Goal: Information Seeking & Learning: Learn about a topic

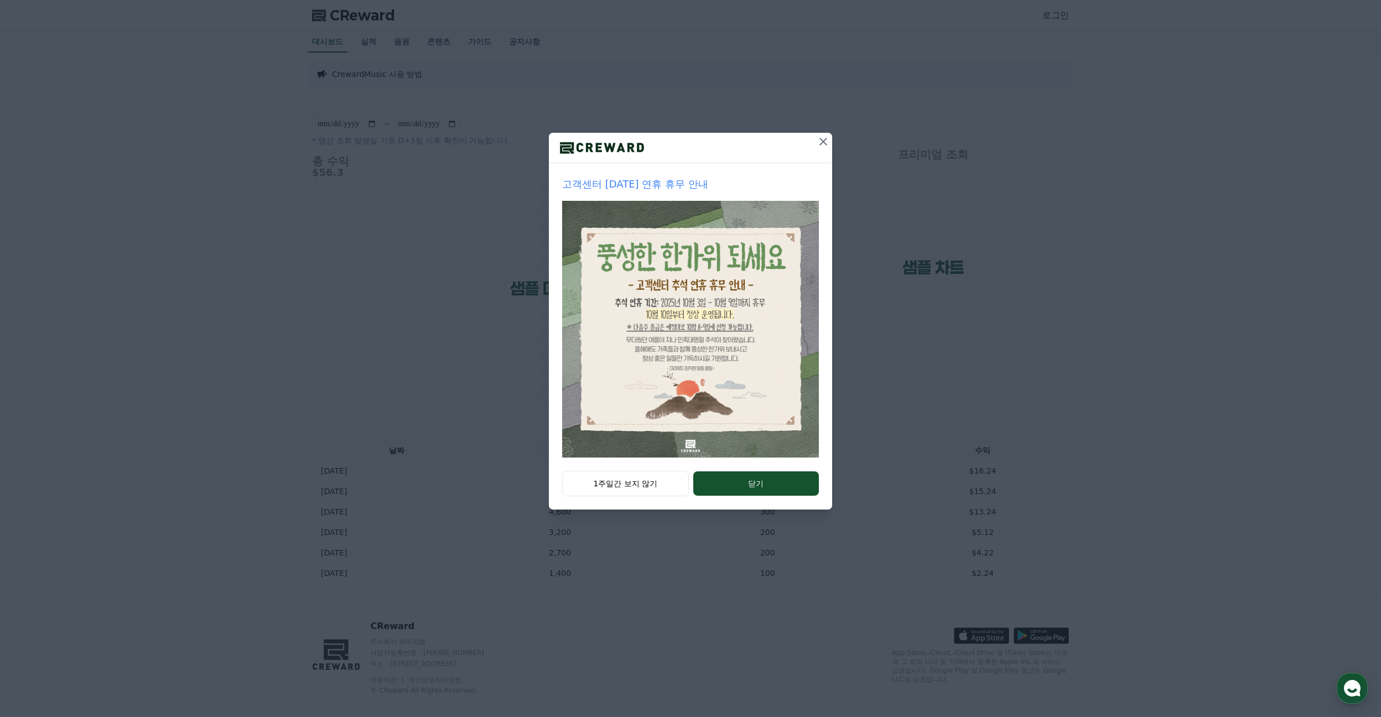
click at [821, 139] on icon at bounding box center [823, 142] width 8 height 8
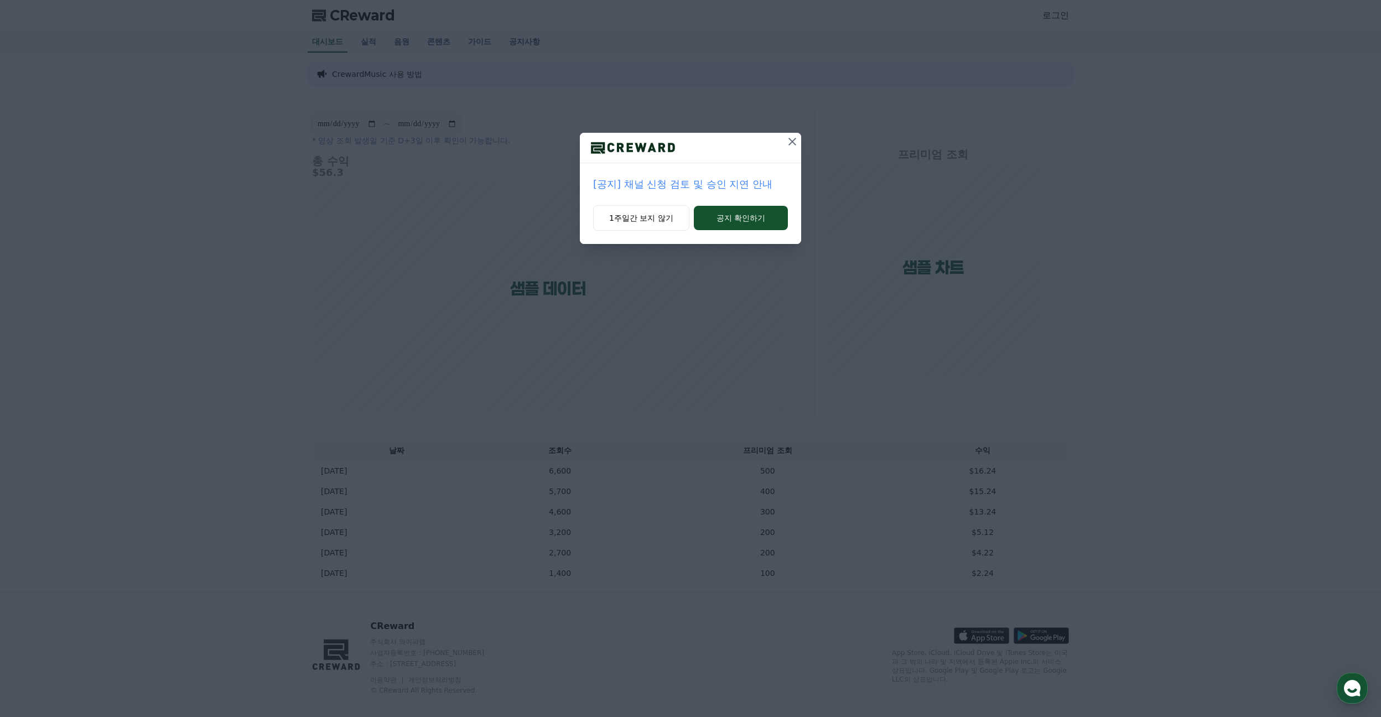
click at [784, 144] on button at bounding box center [792, 142] width 18 height 18
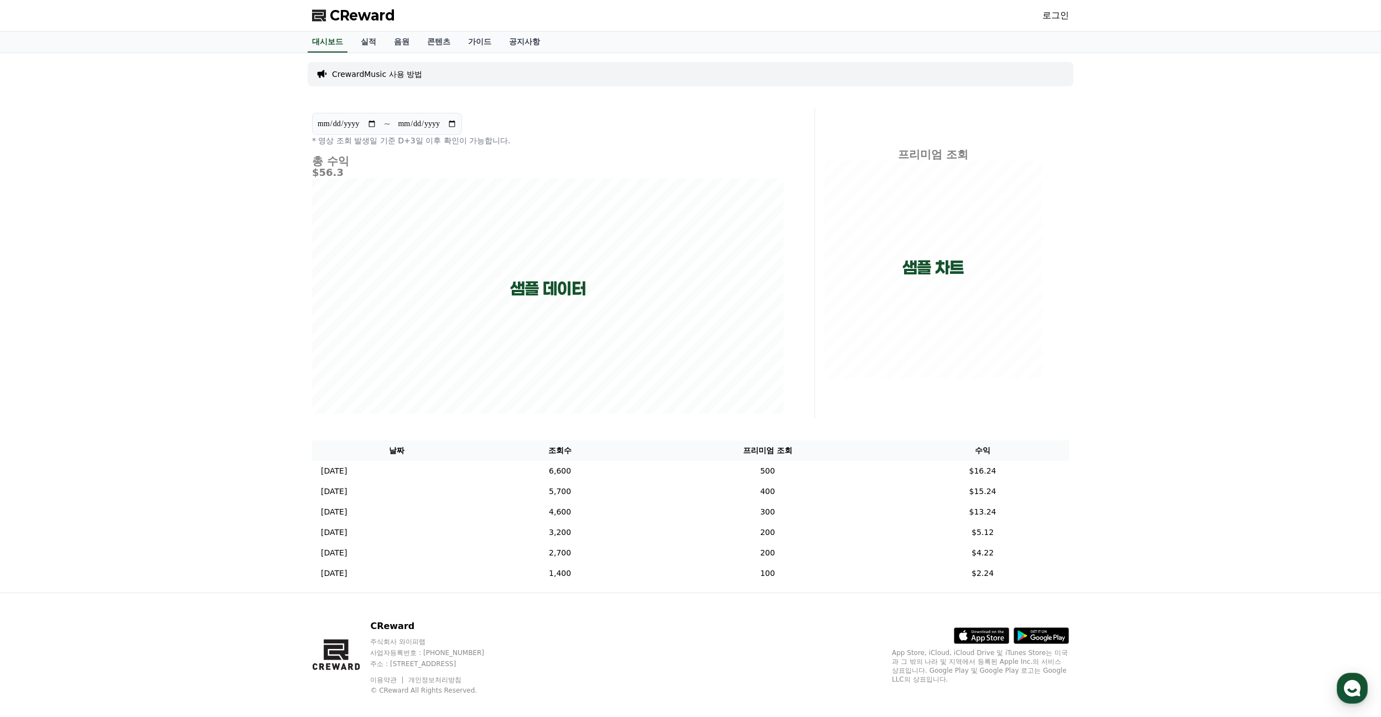
click at [1062, 15] on link "로그인" at bounding box center [1055, 15] width 27 height 13
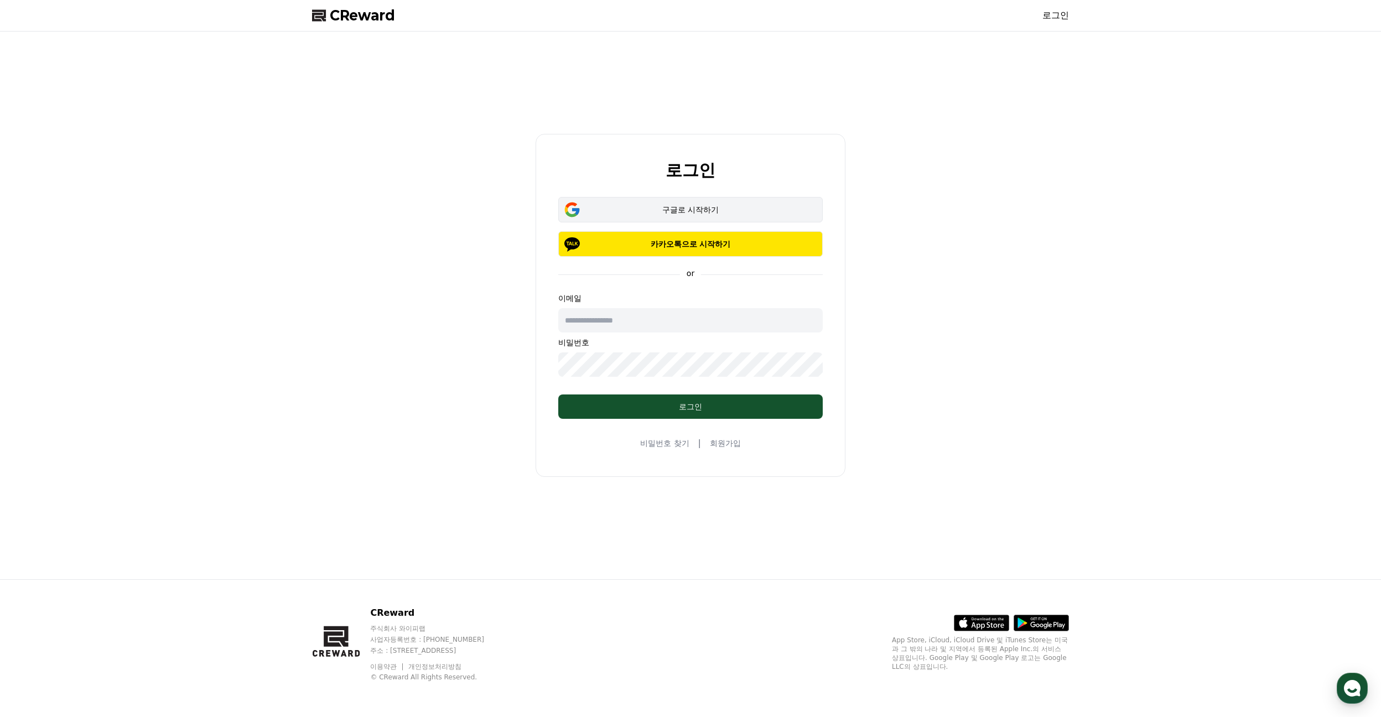
click at [716, 210] on div "구글로 시작하기" at bounding box center [690, 209] width 232 height 11
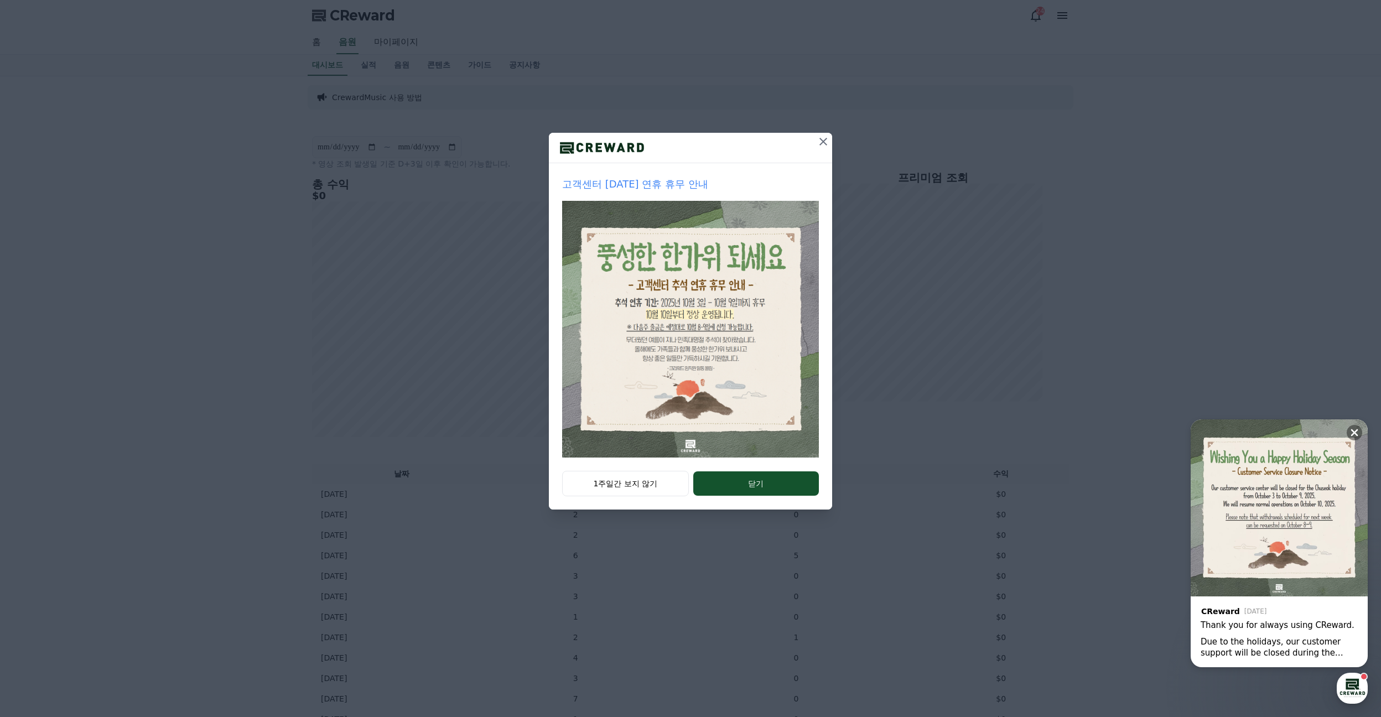
click at [817, 138] on icon at bounding box center [822, 141] width 13 height 13
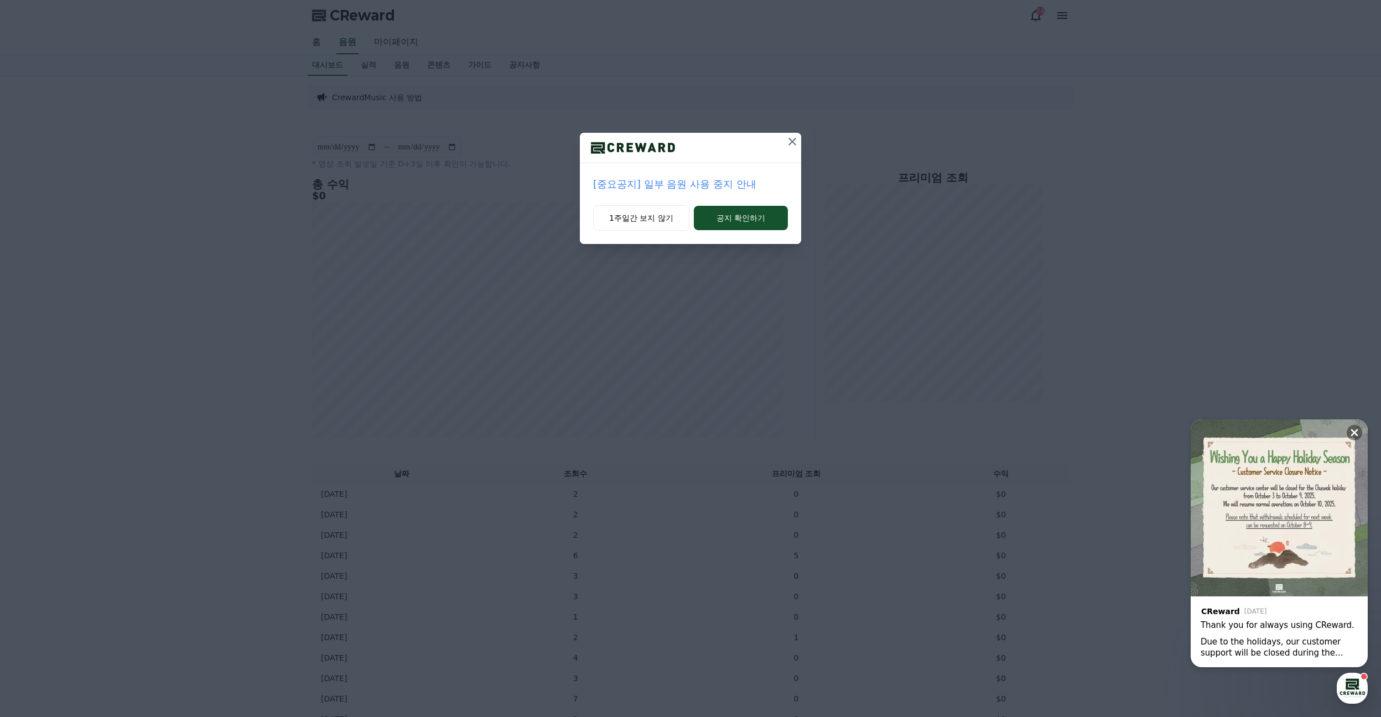
click at [793, 139] on icon at bounding box center [791, 141] width 13 height 13
click at [790, 141] on icon at bounding box center [791, 141] width 13 height 13
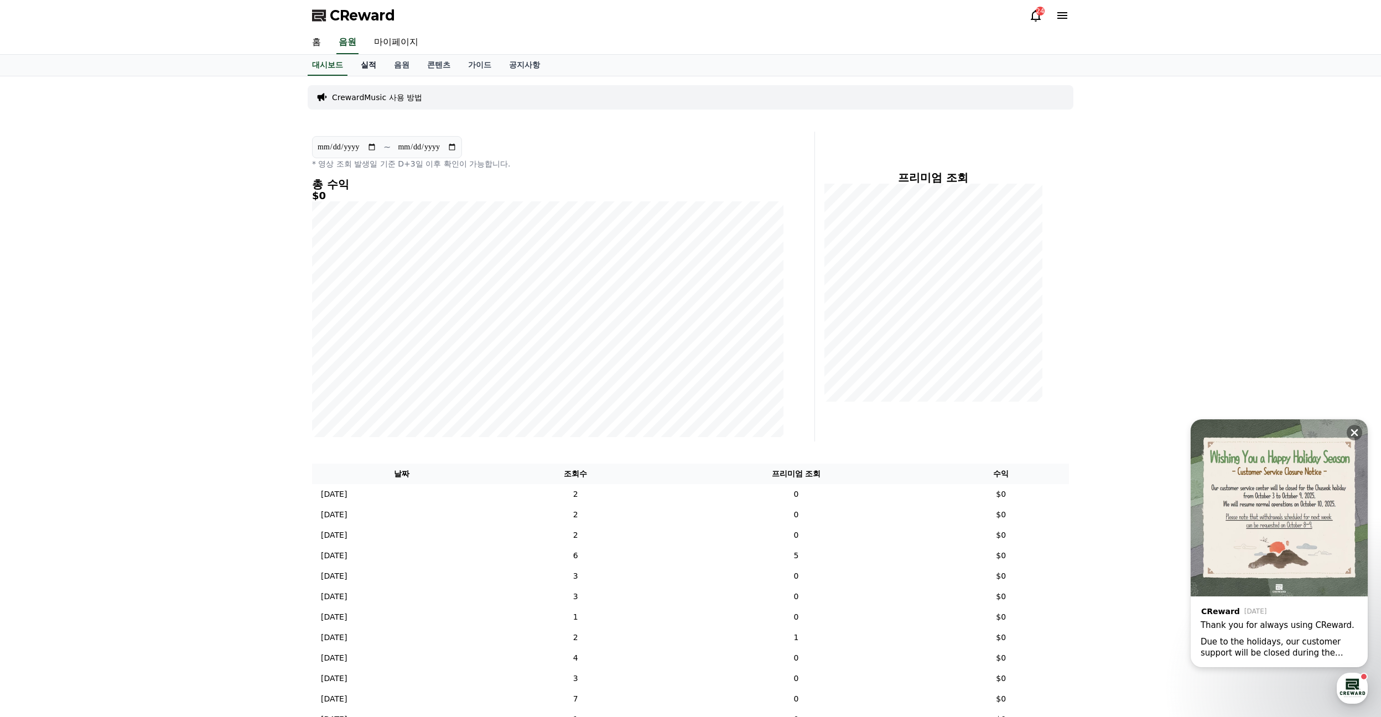
click at [368, 62] on link "실적" at bounding box center [368, 65] width 33 height 21
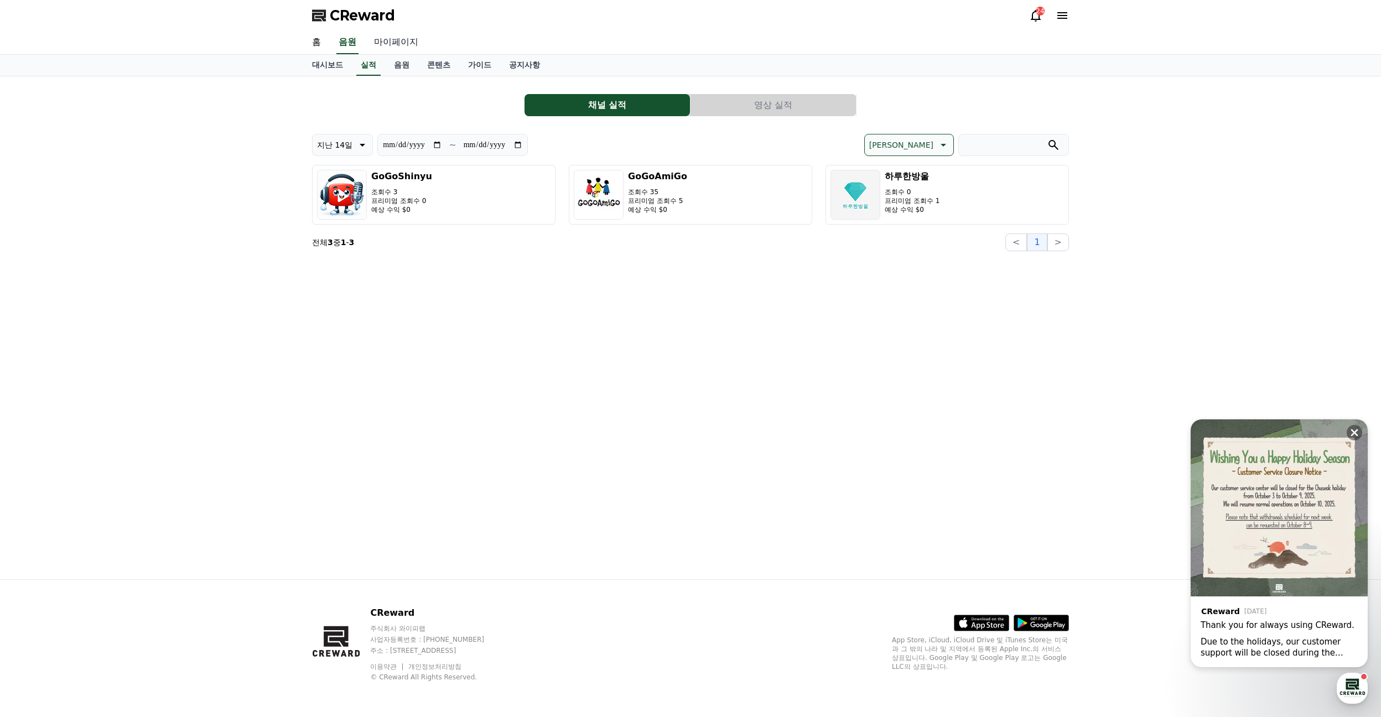
click at [404, 44] on link "마이페이지" at bounding box center [396, 42] width 62 height 23
select select "**********"
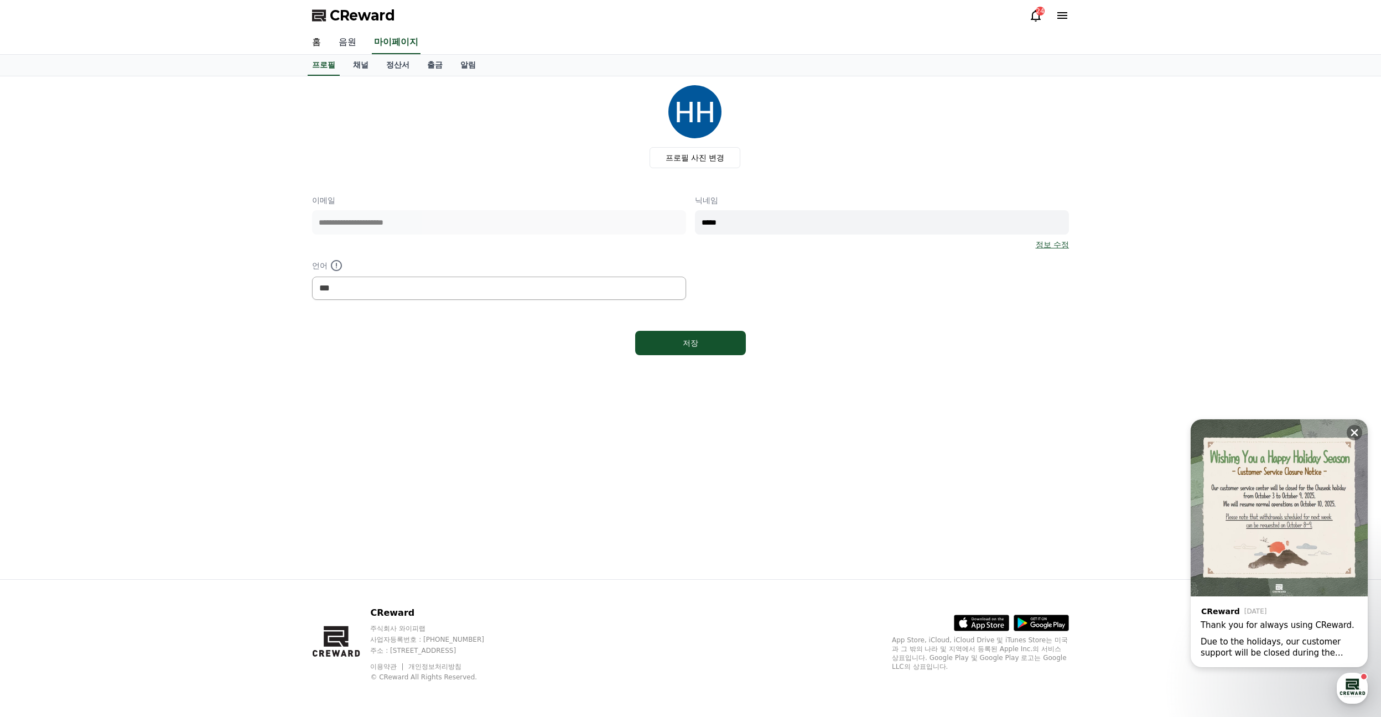
click at [358, 43] on link "음원" at bounding box center [347, 42] width 35 height 23
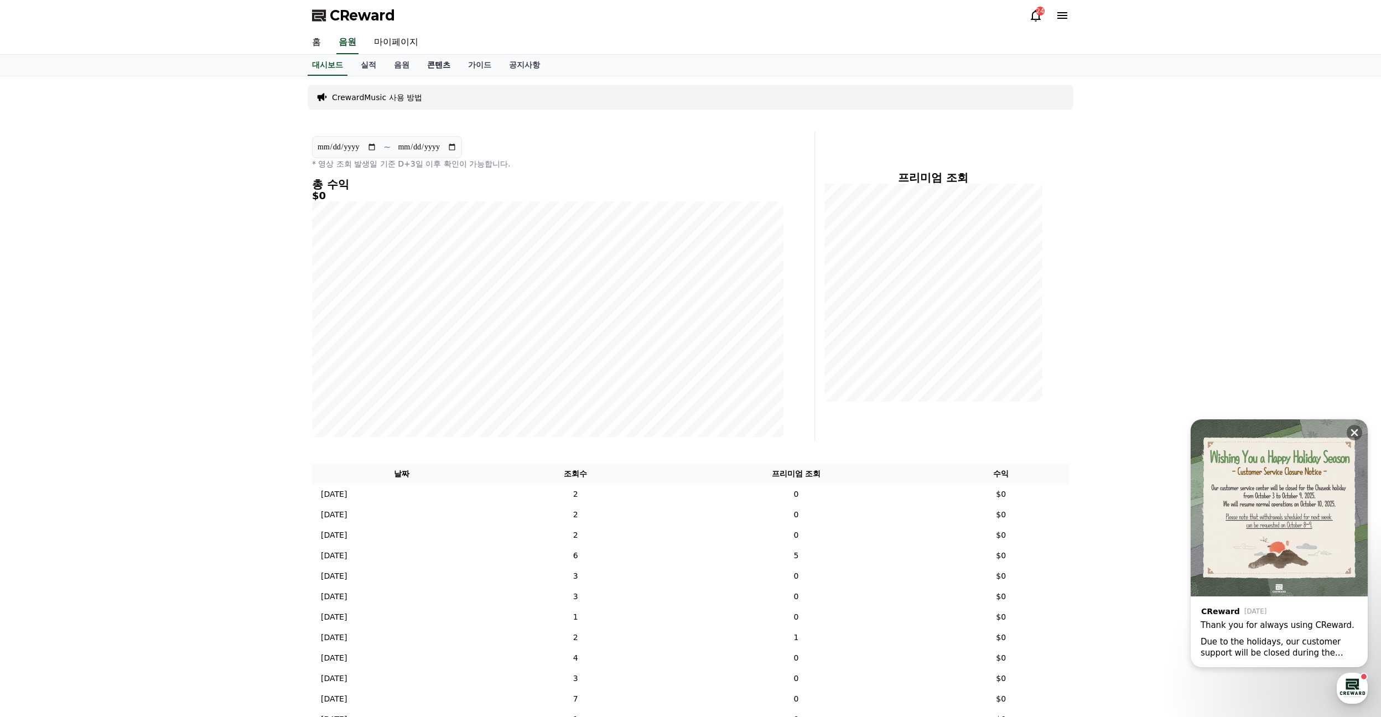
click at [439, 71] on link "콘텐츠" at bounding box center [438, 65] width 41 height 21
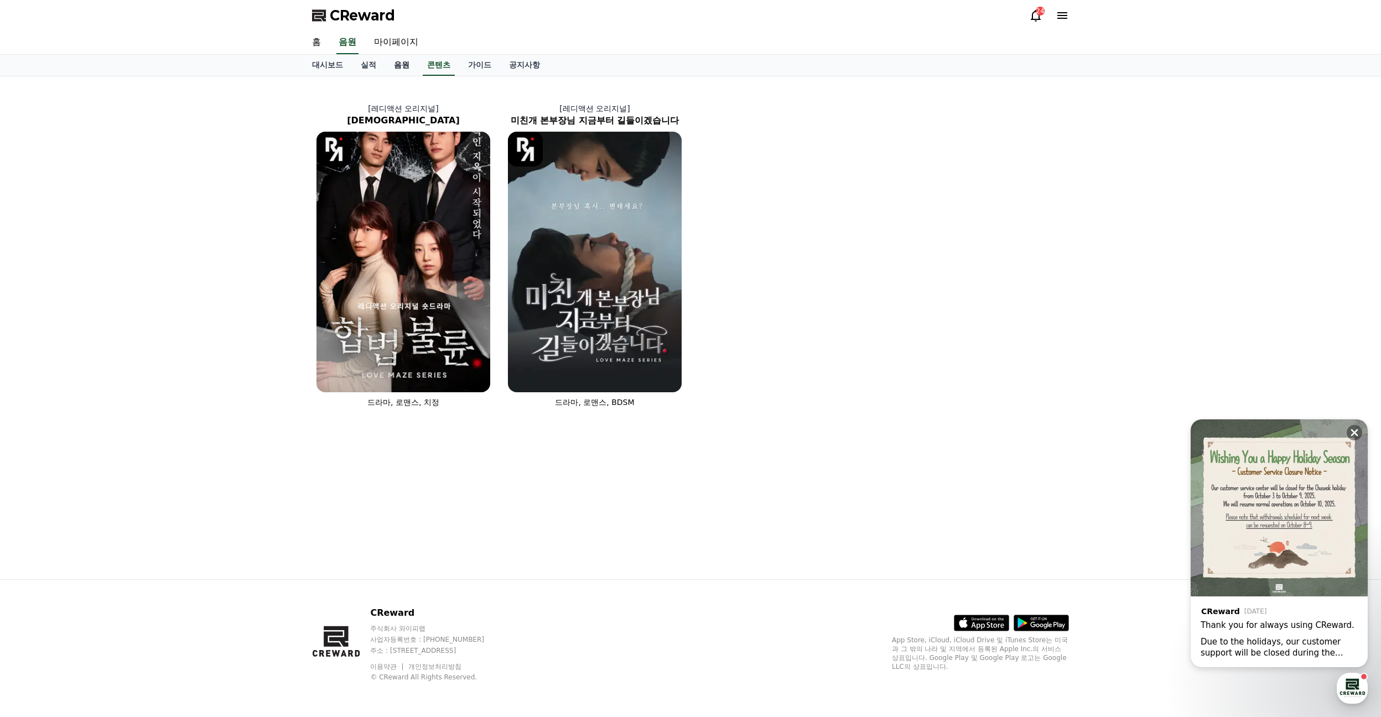
click at [402, 70] on link "음원" at bounding box center [401, 65] width 33 height 21
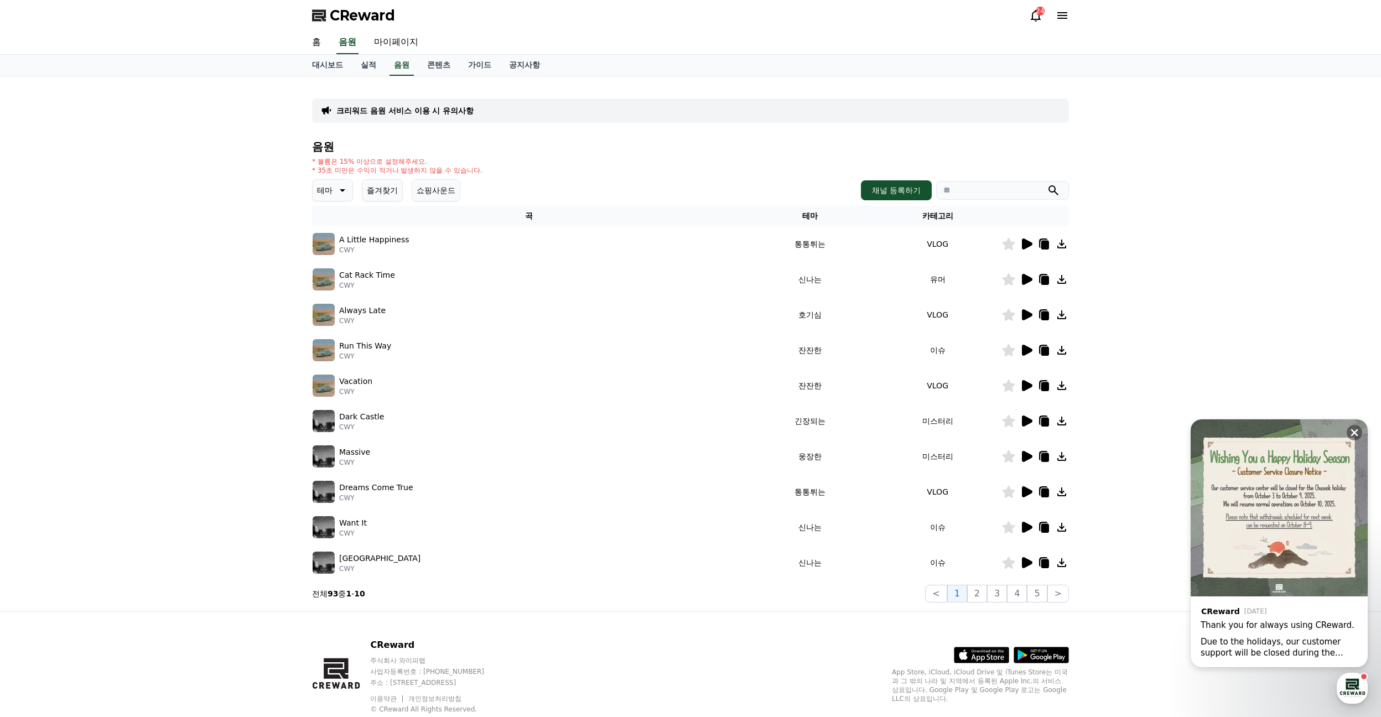
click at [1029, 316] on icon at bounding box center [1027, 314] width 11 height 11
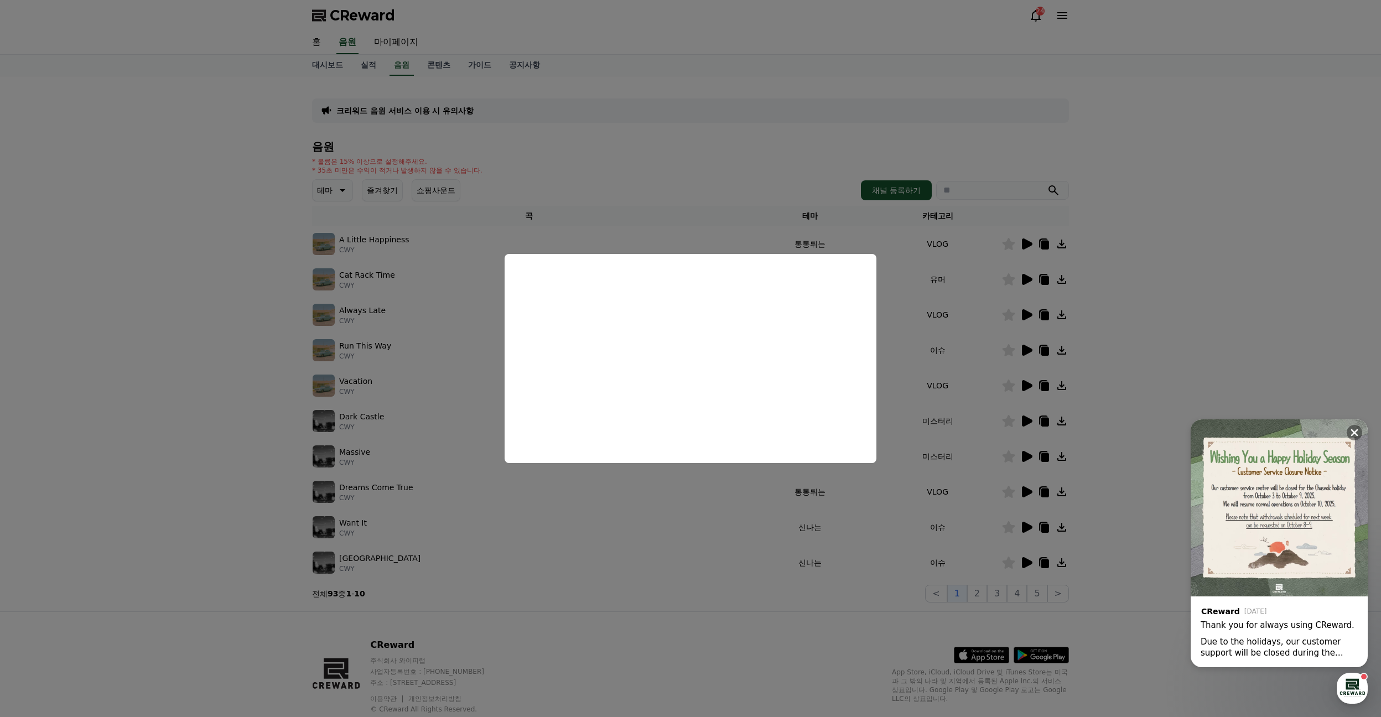
drag, startPoint x: 152, startPoint y: 410, endPoint x: 361, endPoint y: 394, distance: 209.7
click at [152, 410] on button "close modal" at bounding box center [690, 358] width 1381 height 717
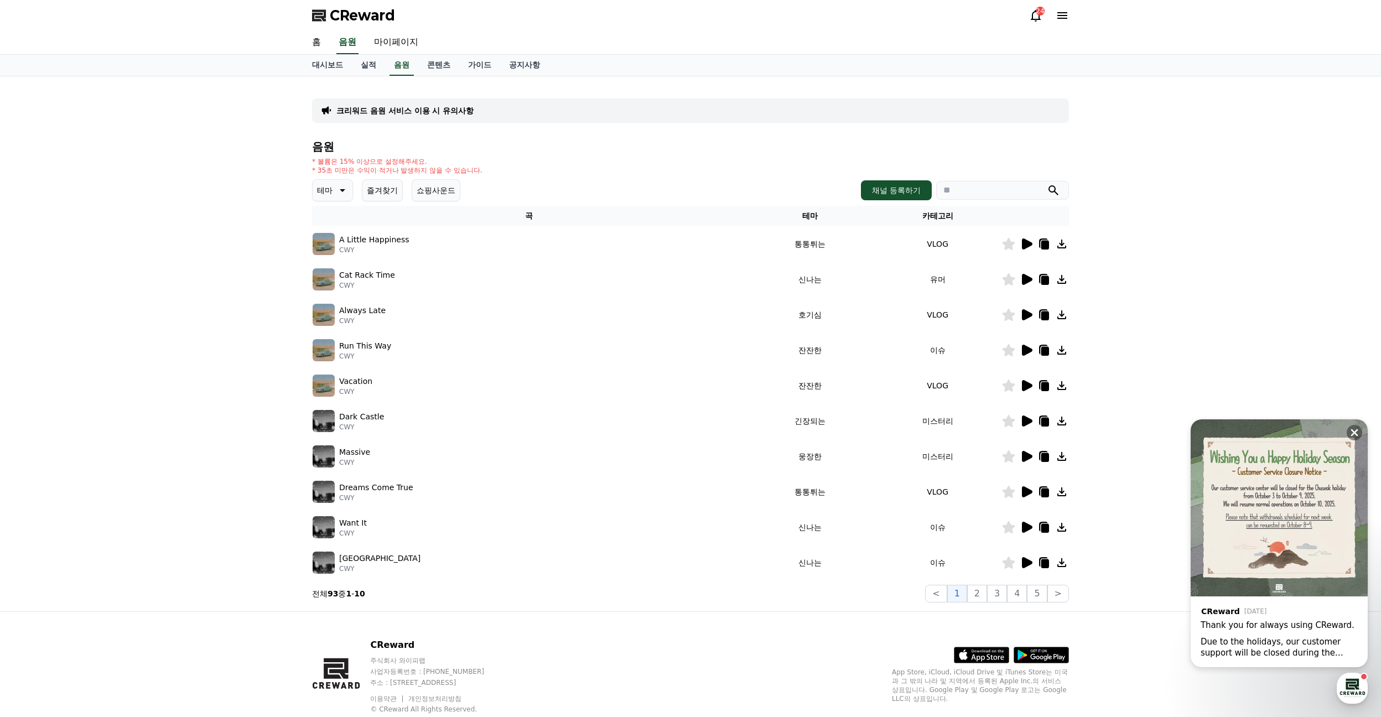
click at [340, 191] on icon at bounding box center [341, 190] width 13 height 13
click at [418, 193] on button "쇼핑사운드" at bounding box center [435, 190] width 49 height 22
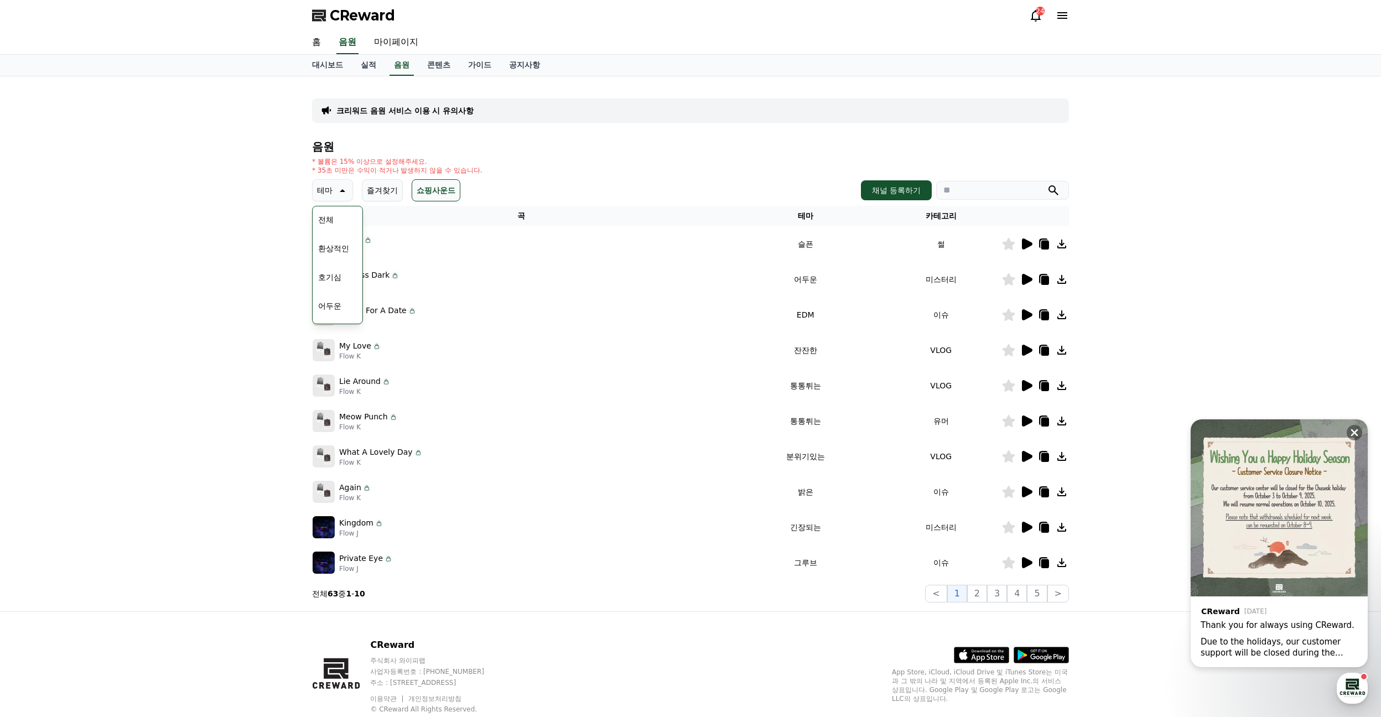
click at [227, 207] on div "크리워드 음원 서비스 이용 시 유의사항 음원 * 볼륨은 15% 이상으로 설정해주세요. * 35초 미만은 수익이 적거나 발생하지 않을 수 있습니…" at bounding box center [690, 343] width 1381 height 535
click at [242, 223] on div "크리워드 음원 서비스 이용 시 유의사항 음원 * 볼륨은 15% 이상으로 설정해주세요. * 35초 미만은 수익이 적거나 발생하지 않을 수 있습니…" at bounding box center [690, 343] width 1381 height 535
click at [263, 233] on div "크리워드 음원 서비스 이용 시 유의사항 음원 * 볼륨은 15% 이상으로 설정해주세요. * 35초 미만은 수익이 적거나 발생하지 않을 수 있습니…" at bounding box center [690, 343] width 1381 height 535
click at [1032, 351] on icon at bounding box center [1027, 350] width 11 height 11
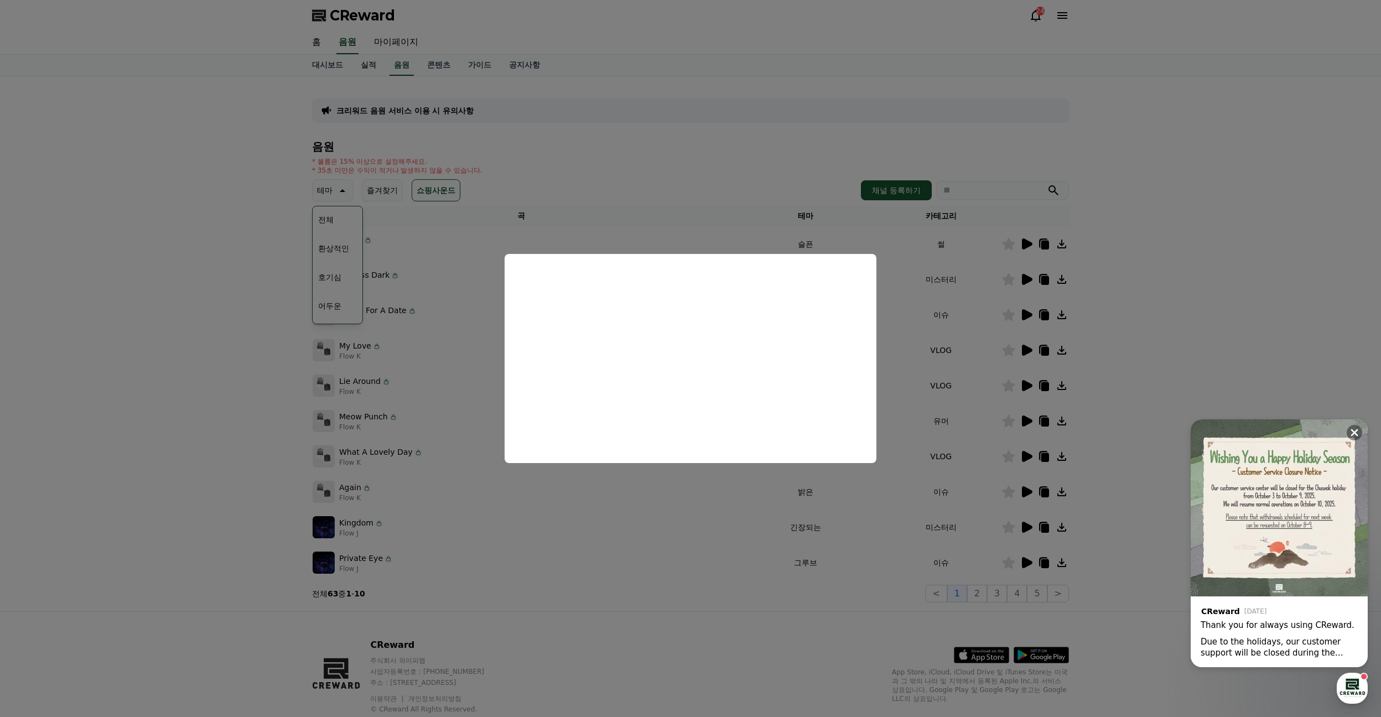
click at [191, 444] on button "close modal" at bounding box center [690, 358] width 1381 height 717
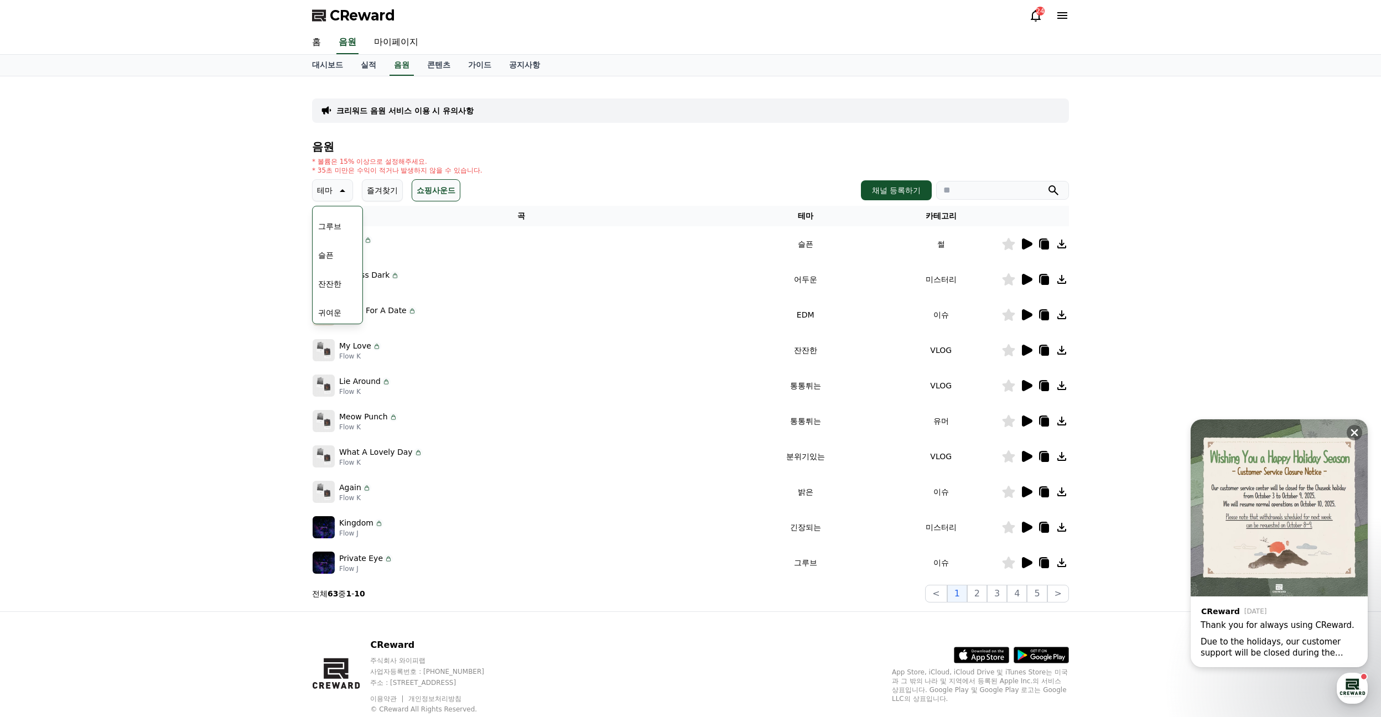
scroll to position [387, 0]
click at [334, 264] on button "잔잔한" at bounding box center [330, 264] width 32 height 24
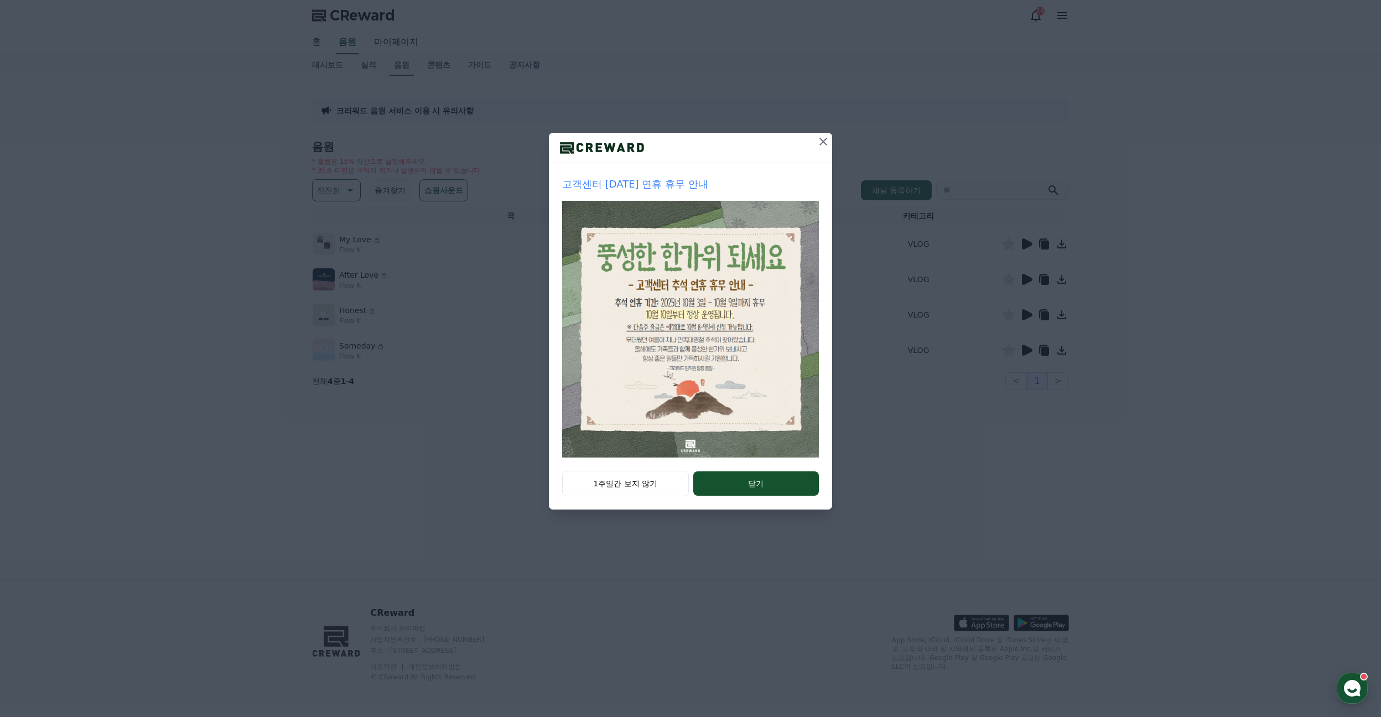
click at [824, 137] on icon at bounding box center [822, 141] width 13 height 13
click at [824, 137] on div "고객센터 추석 연휴 휴무 안내 1주일간 보지 않기 닫기" at bounding box center [690, 263] width 1381 height 527
click at [820, 144] on div "고객센터 추석 연휴 휴무 안내 1주일간 보지 않기 닫기" at bounding box center [690, 263] width 1381 height 527
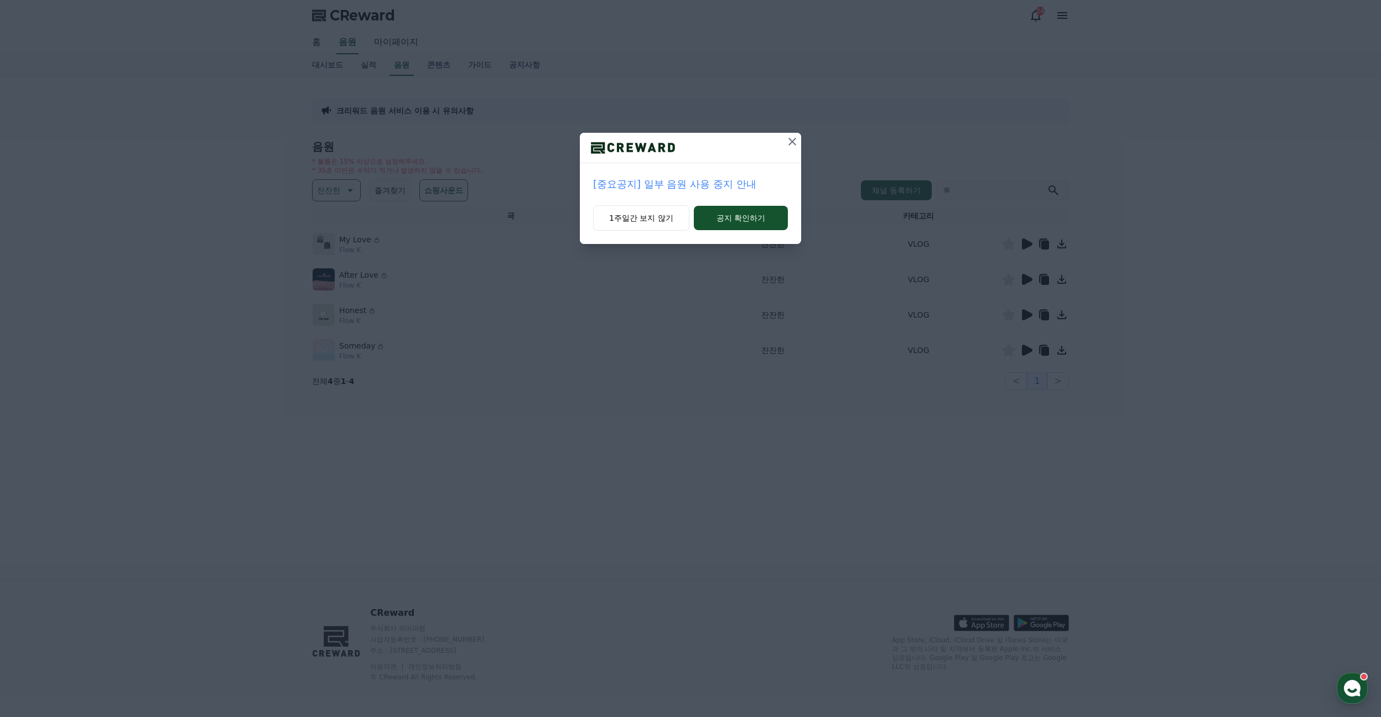
click at [793, 142] on icon at bounding box center [791, 141] width 13 height 13
click at [794, 142] on icon at bounding box center [791, 141] width 13 height 13
click at [793, 143] on icon at bounding box center [791, 141] width 13 height 13
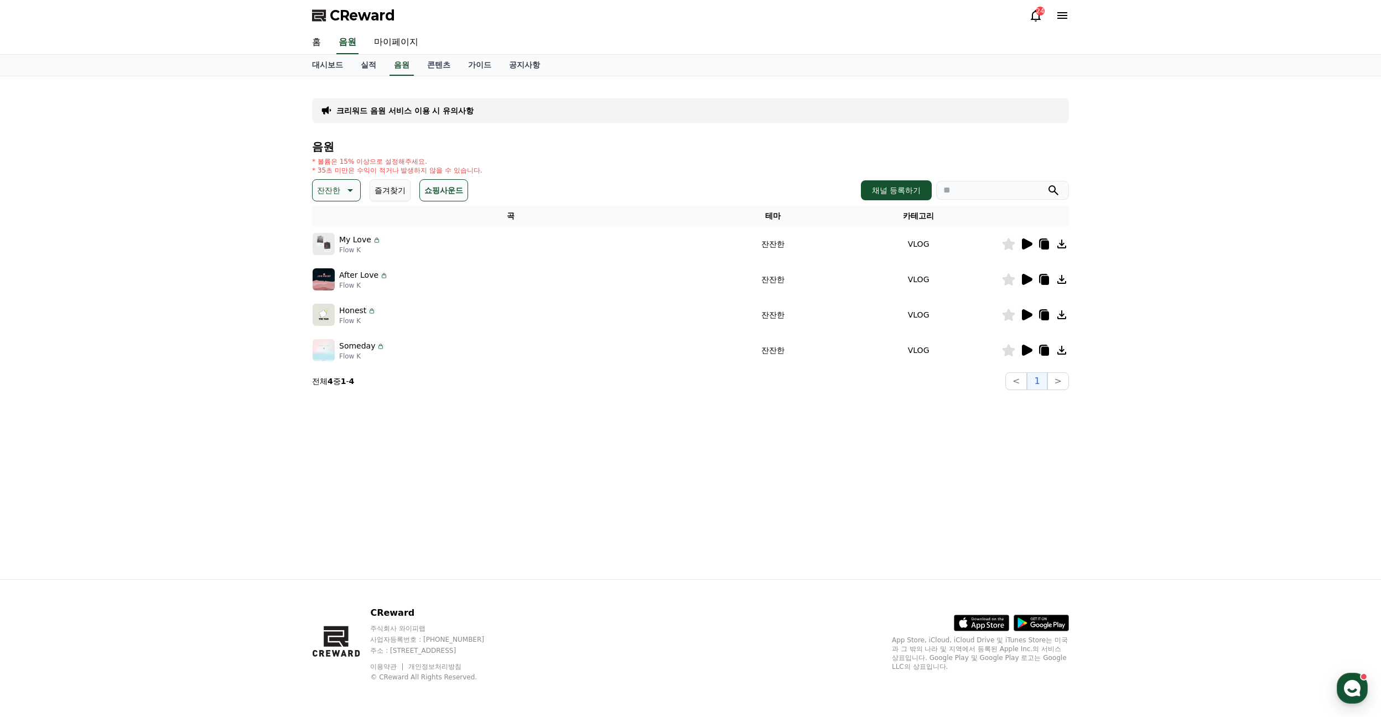
click at [1029, 286] on td at bounding box center [1034, 279] width 67 height 35
click at [1027, 280] on icon at bounding box center [1027, 279] width 11 height 11
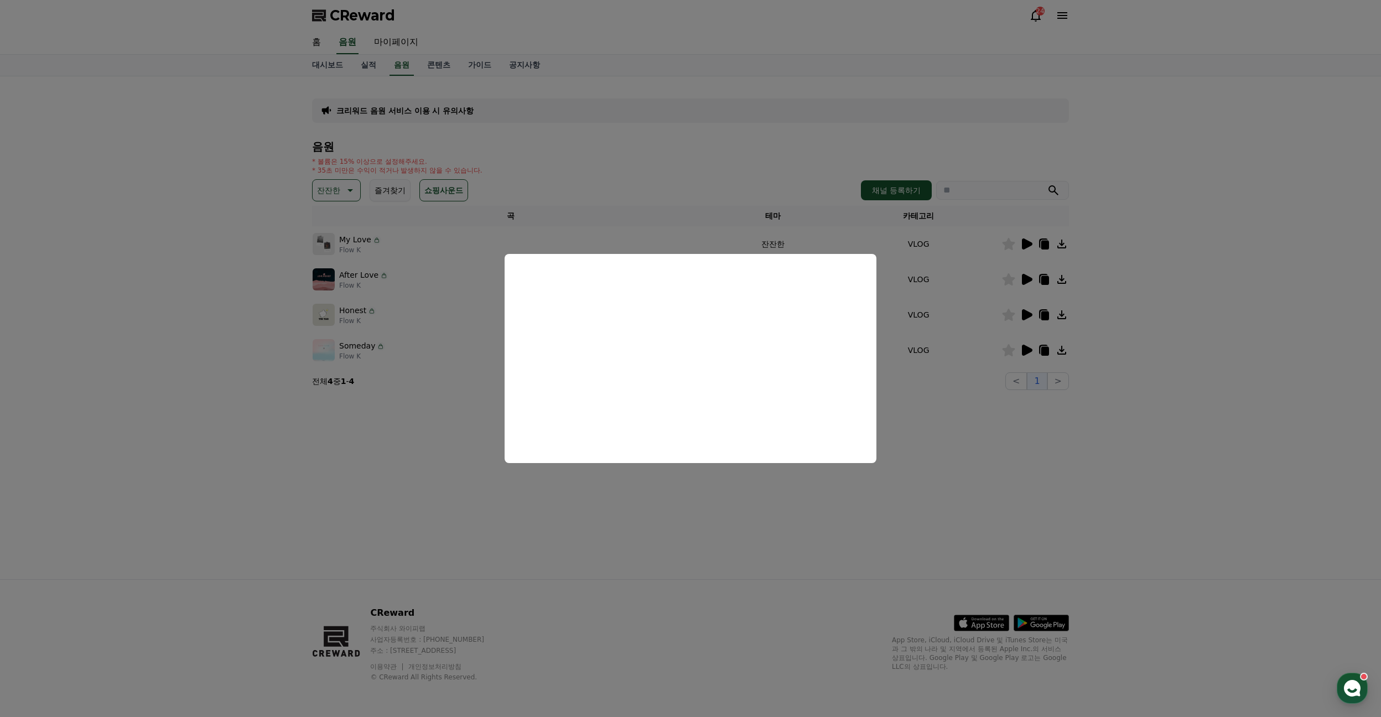
click at [1006, 455] on button "close modal" at bounding box center [690, 358] width 1381 height 717
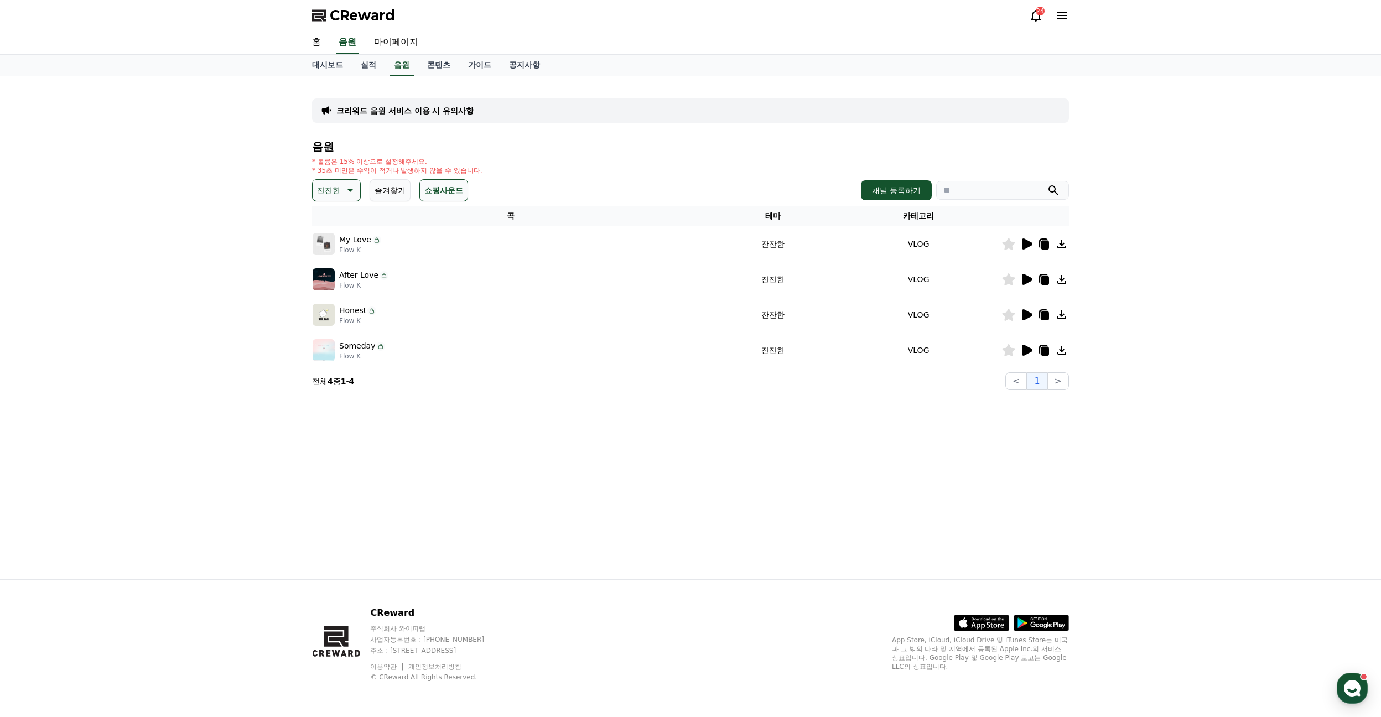
click at [1026, 314] on icon at bounding box center [1027, 314] width 11 height 11
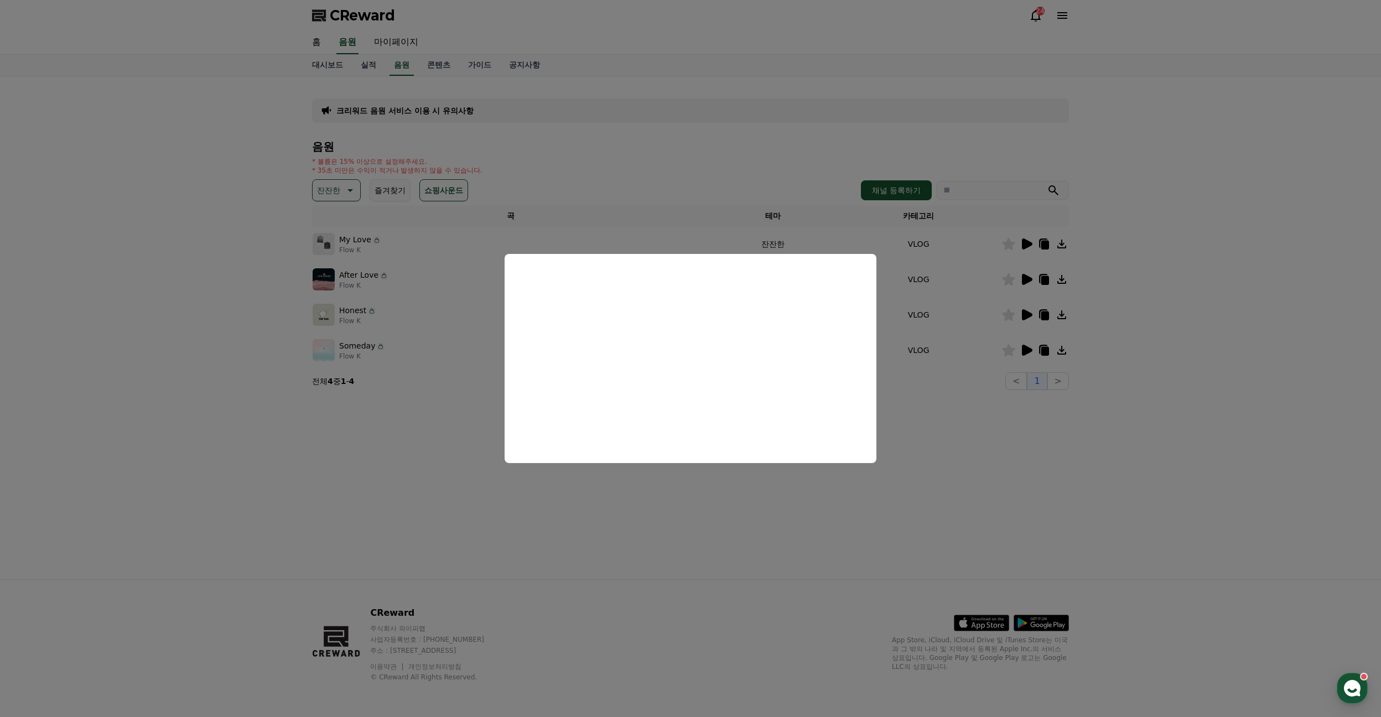
click at [761, 482] on button "close modal" at bounding box center [690, 358] width 1381 height 717
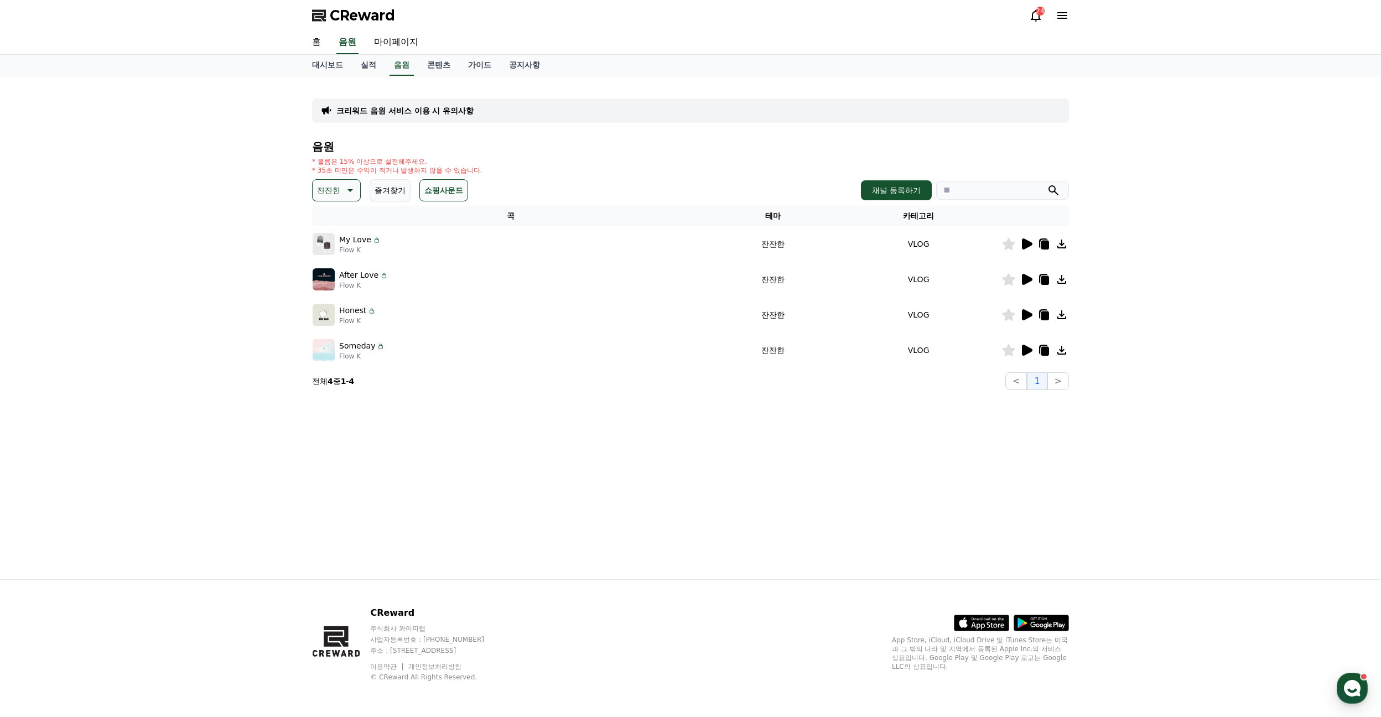
click at [1024, 347] on icon at bounding box center [1027, 350] width 11 height 11
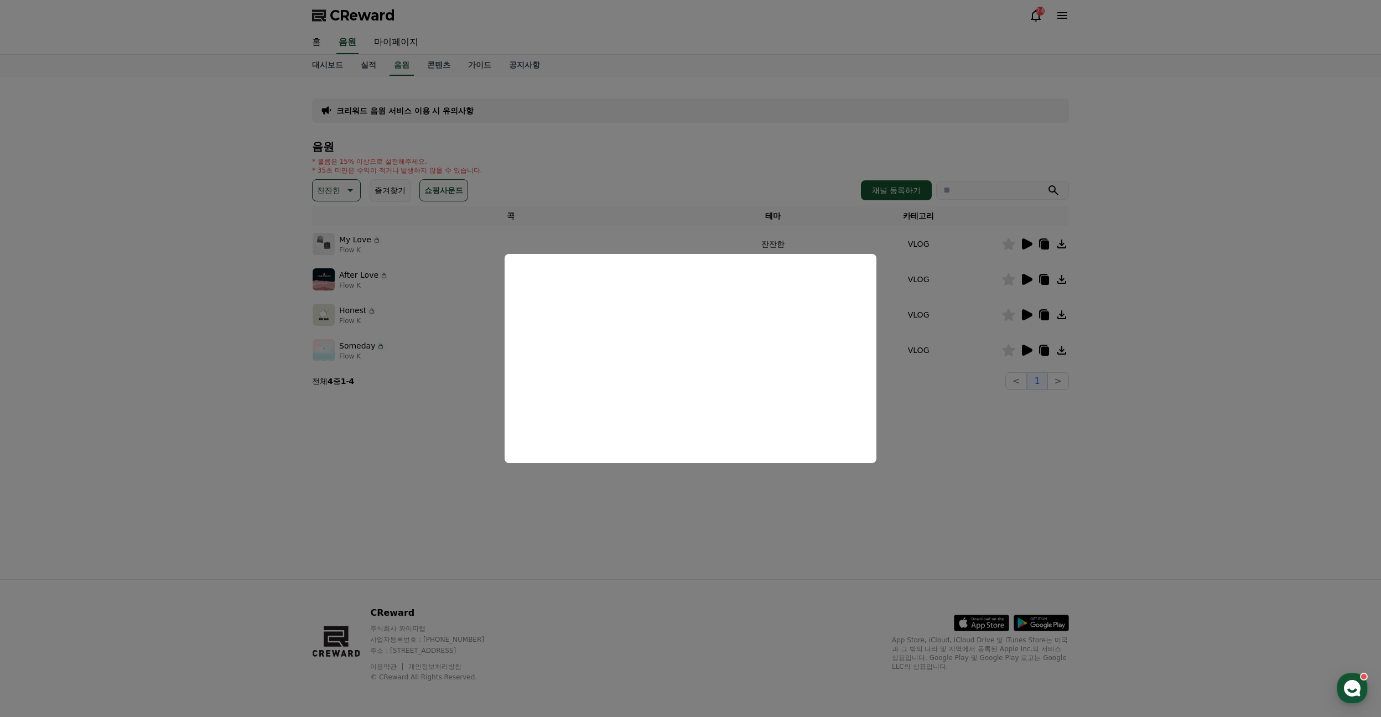
click at [684, 513] on button "close modal" at bounding box center [690, 358] width 1381 height 717
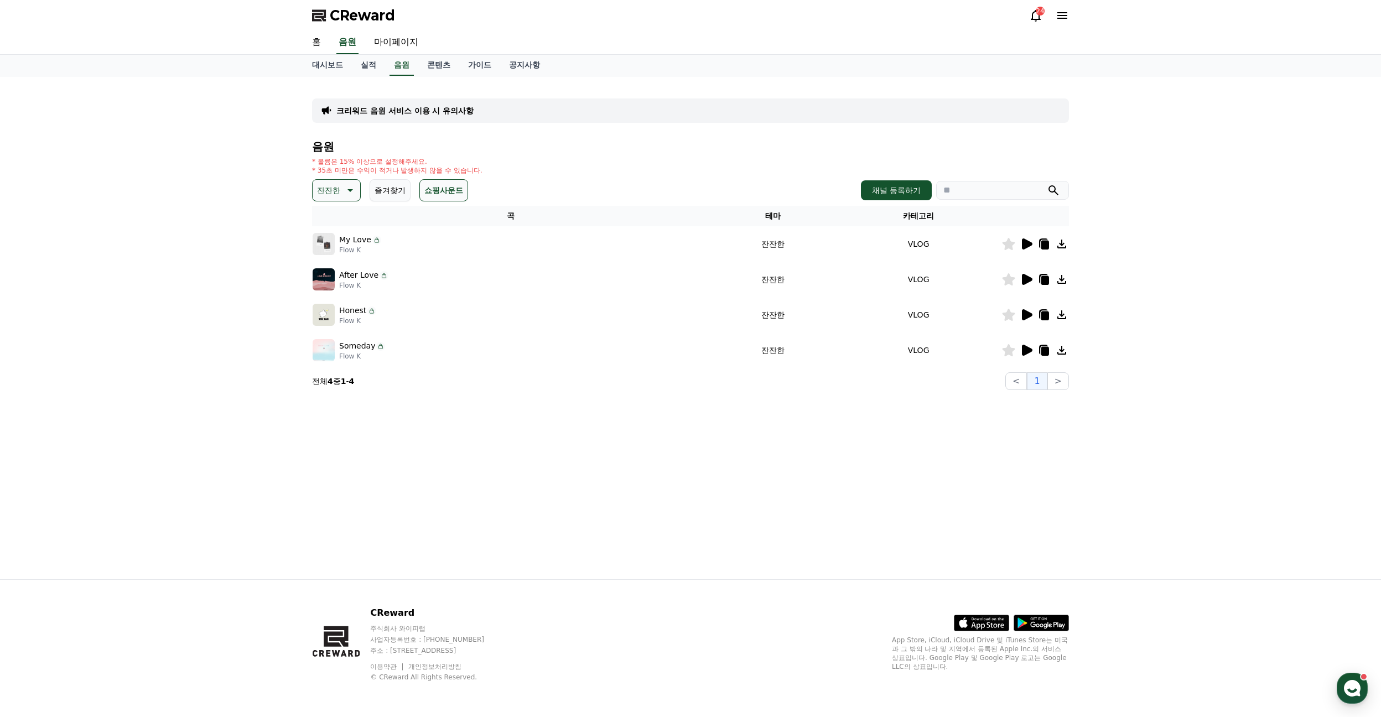
click at [1029, 277] on icon at bounding box center [1025, 279] width 13 height 13
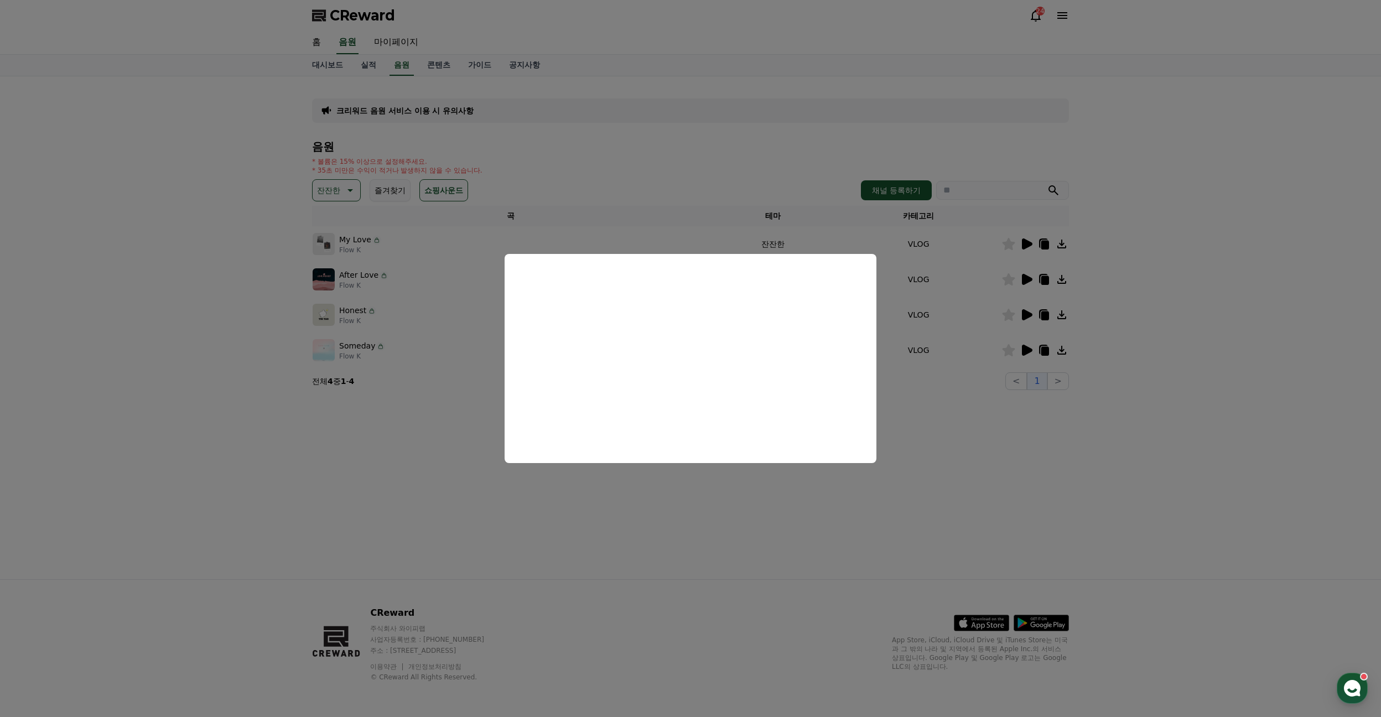
click at [730, 517] on button "close modal" at bounding box center [690, 358] width 1381 height 717
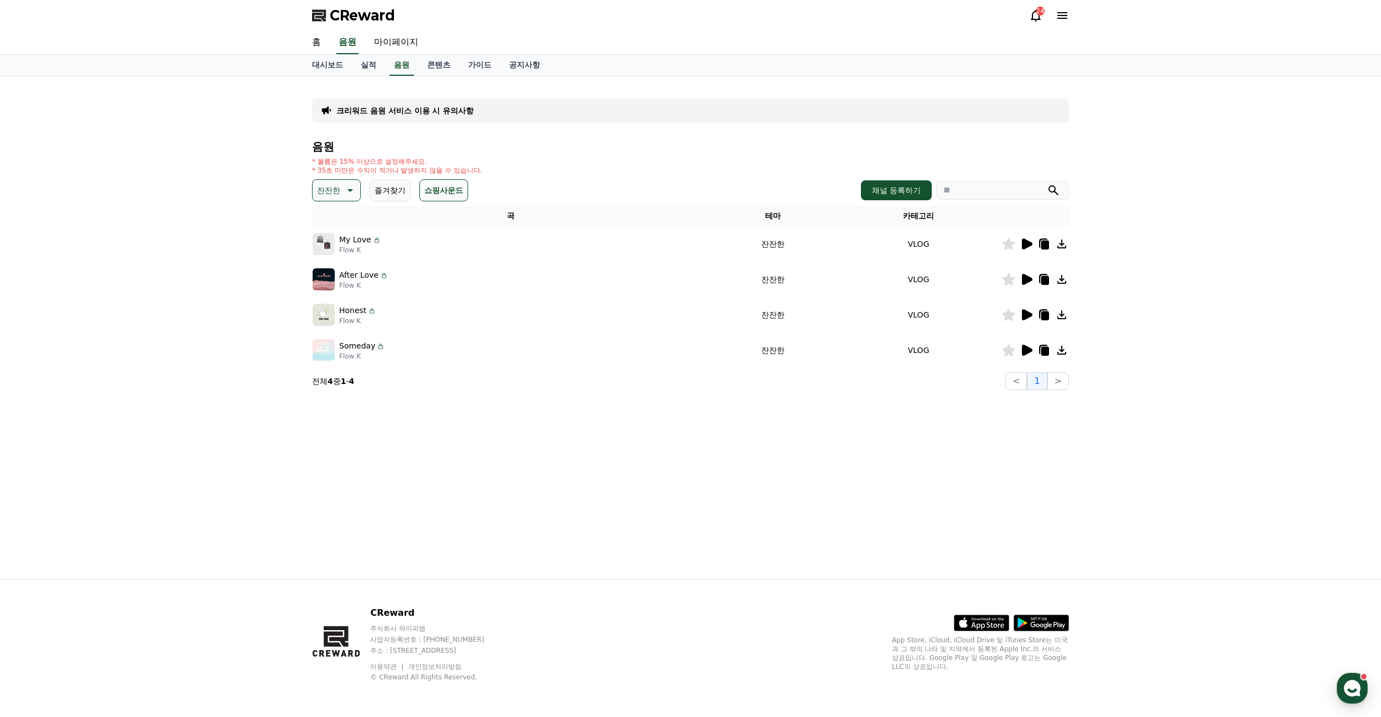
click at [1066, 347] on icon at bounding box center [1061, 349] width 13 height 13
click at [1042, 347] on icon at bounding box center [1045, 351] width 8 height 9
click at [363, 64] on link "실적" at bounding box center [368, 65] width 33 height 21
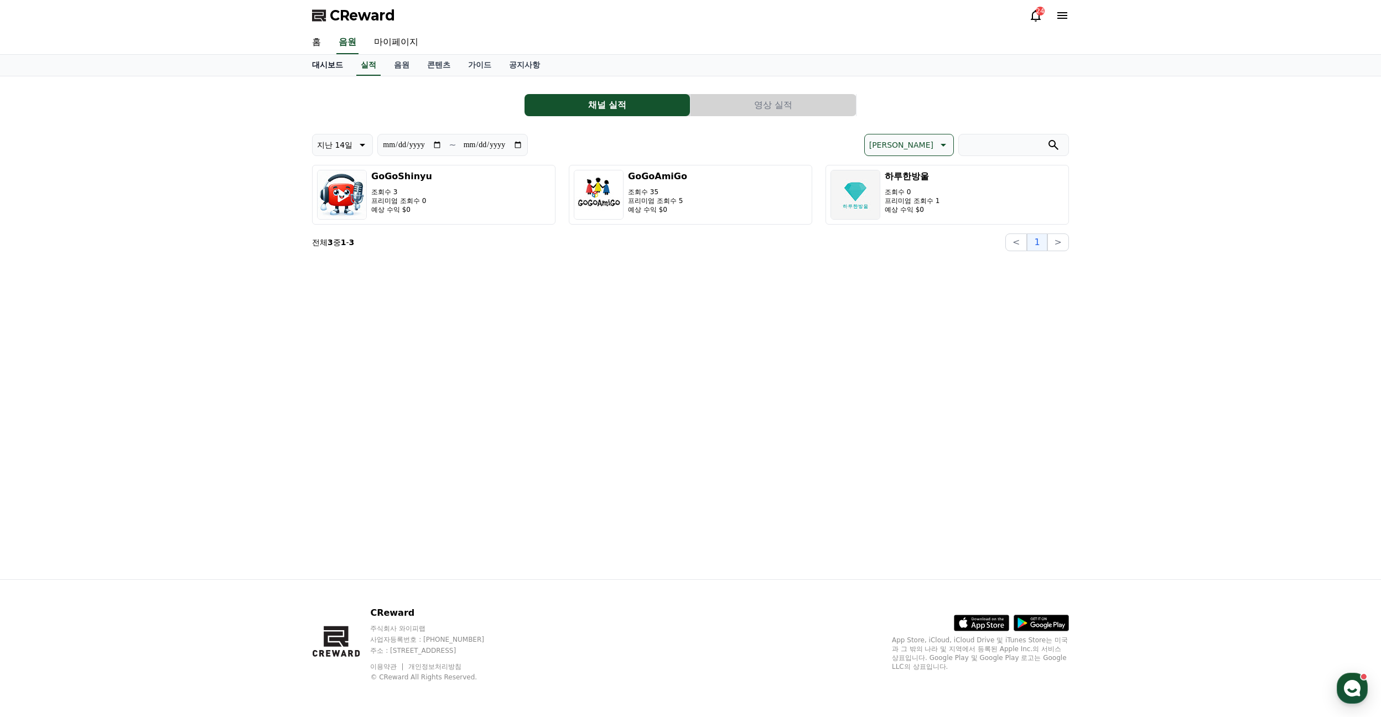
click at [326, 67] on link "대시보드" at bounding box center [327, 65] width 49 height 21
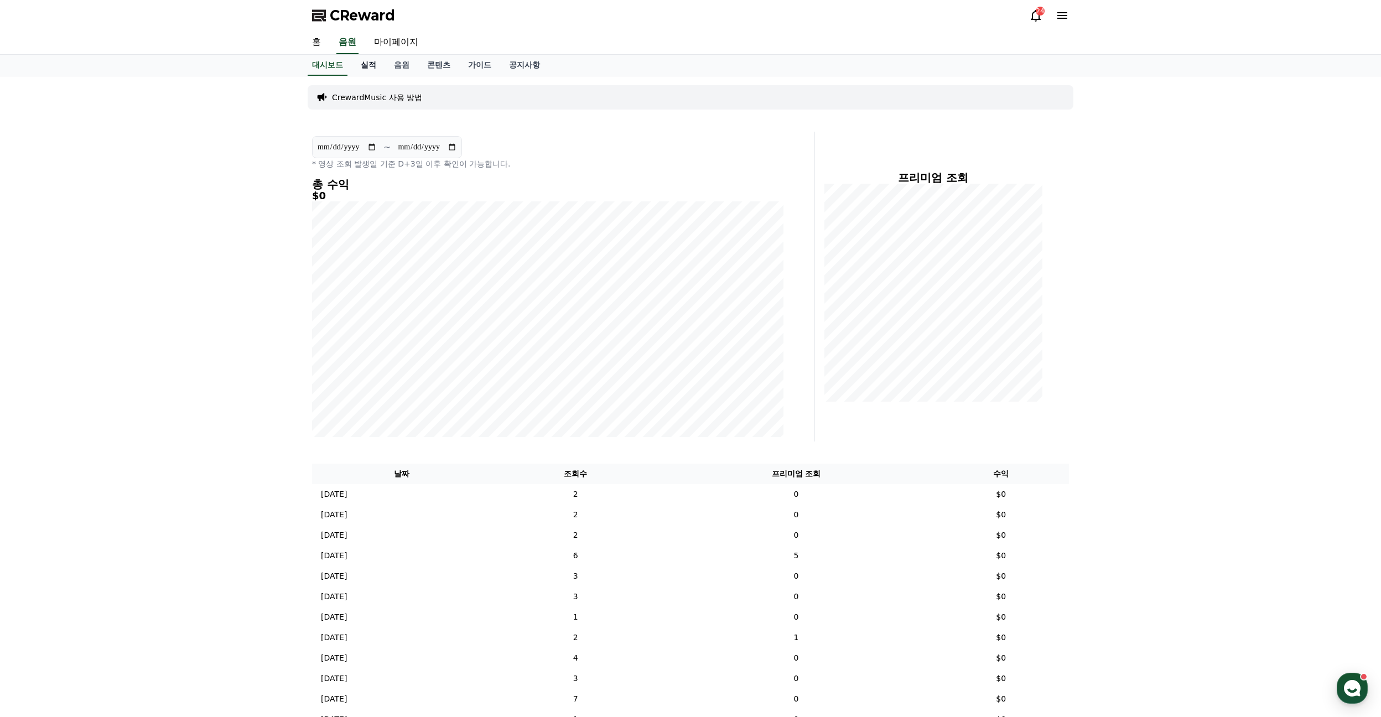
click at [367, 64] on link "실적" at bounding box center [368, 65] width 33 height 21
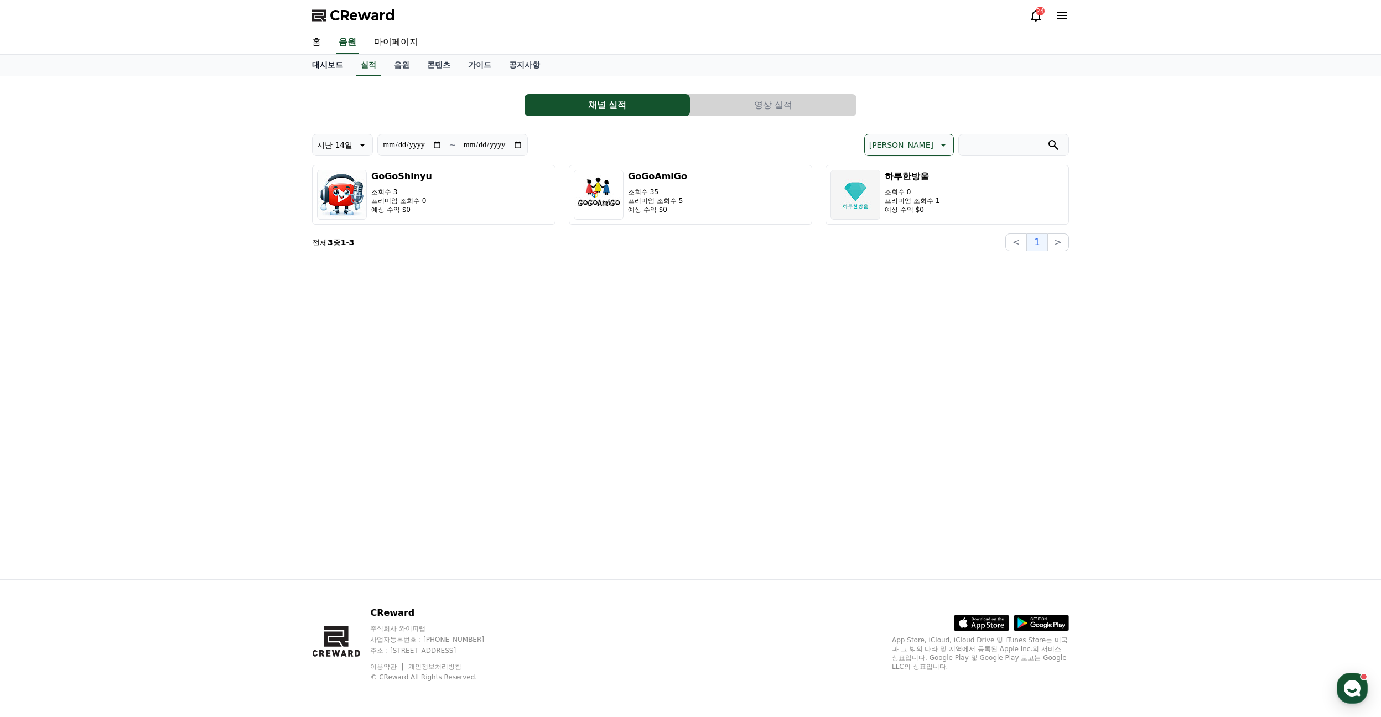
click at [320, 67] on link "대시보드" at bounding box center [327, 65] width 49 height 21
